Goal: Navigation & Orientation: Find specific page/section

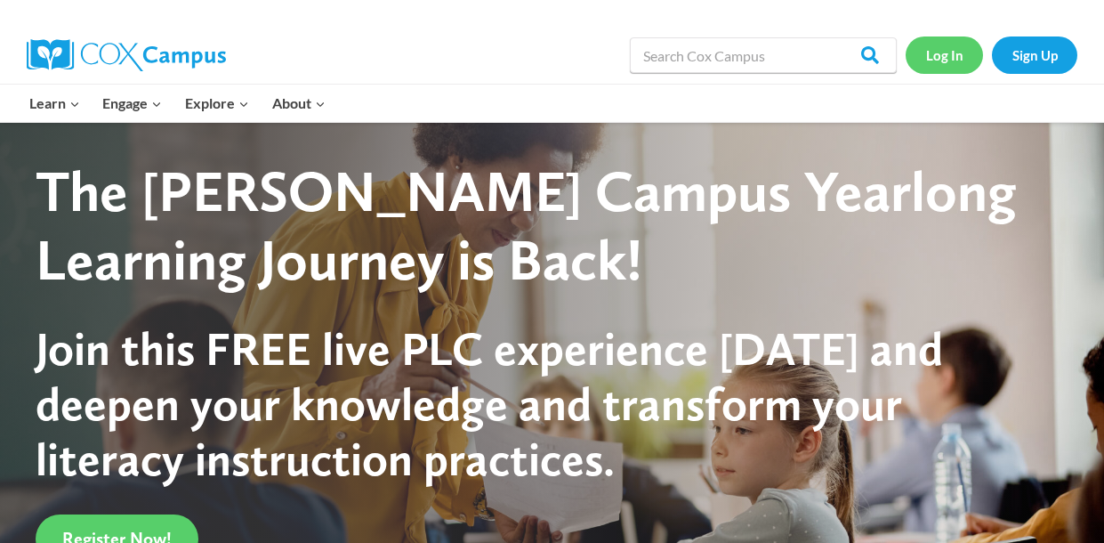
click at [942, 63] on link "Log In" at bounding box center [944, 54] width 77 height 36
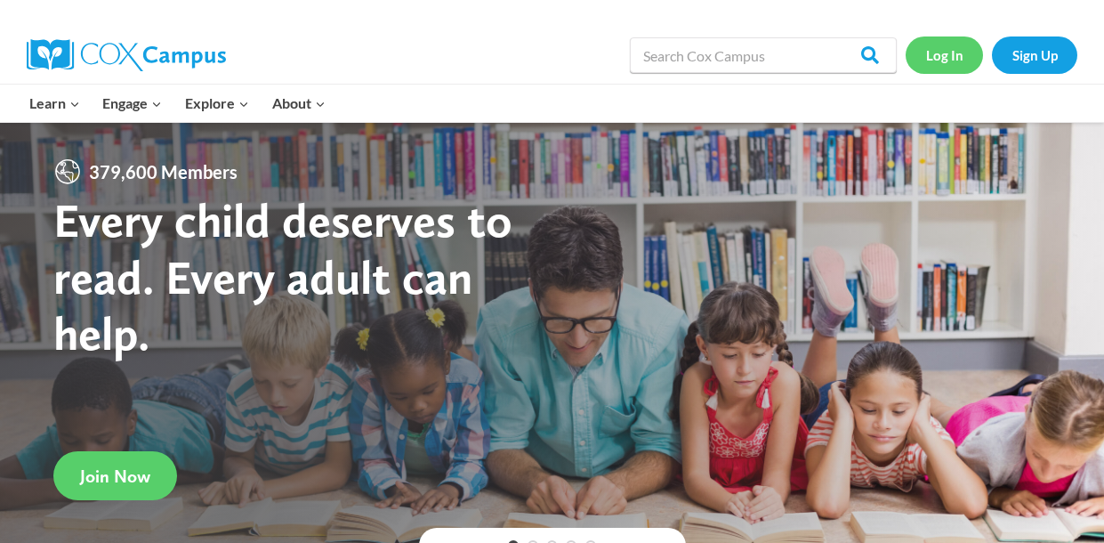
click at [949, 60] on link "Log In" at bounding box center [944, 54] width 77 height 36
